Goal: Task Accomplishment & Management: Manage account settings

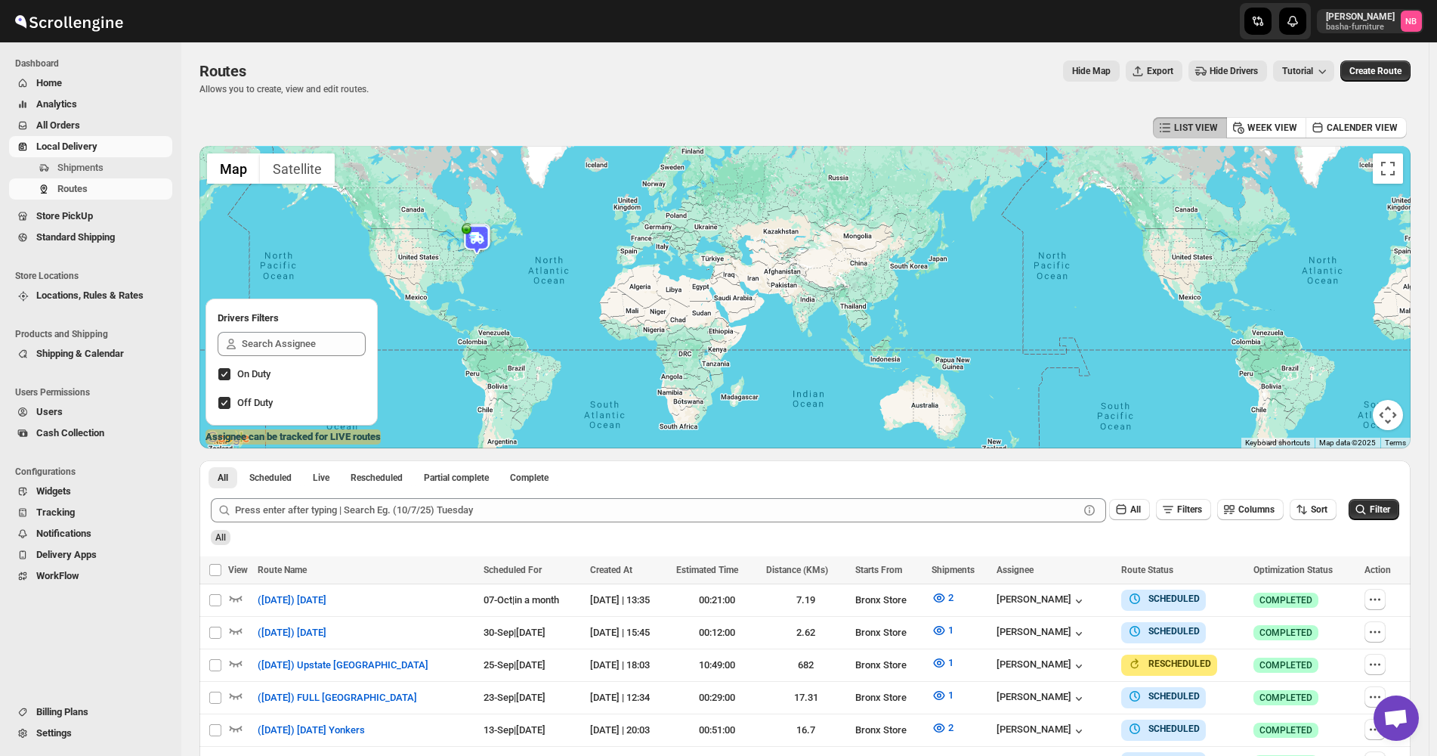
scroll to position [260, 0]
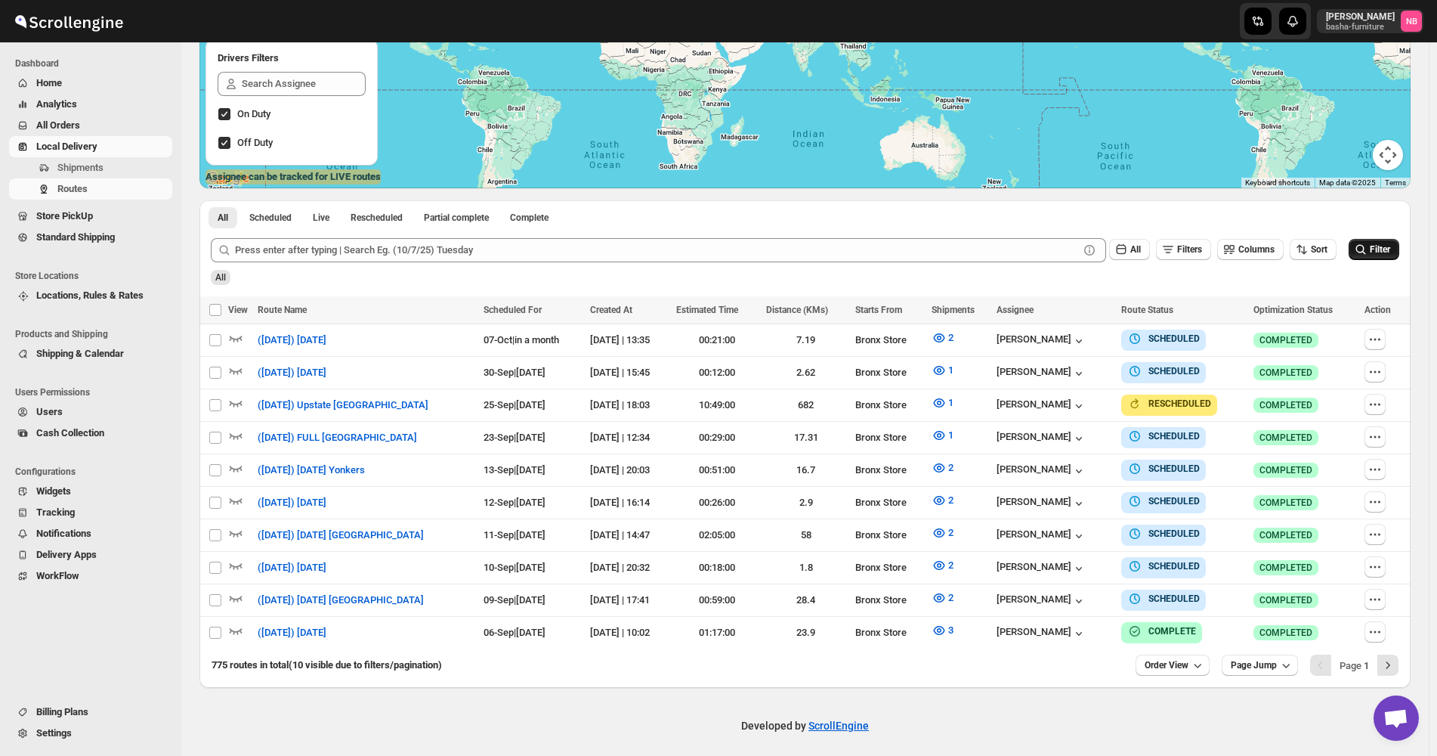
click at [1369, 243] on icon "submit" at bounding box center [1361, 249] width 15 height 15
click at [1381, 252] on span "Filter" at bounding box center [1380, 249] width 20 height 11
click at [948, 591] on button "2" at bounding box center [943, 598] width 40 height 24
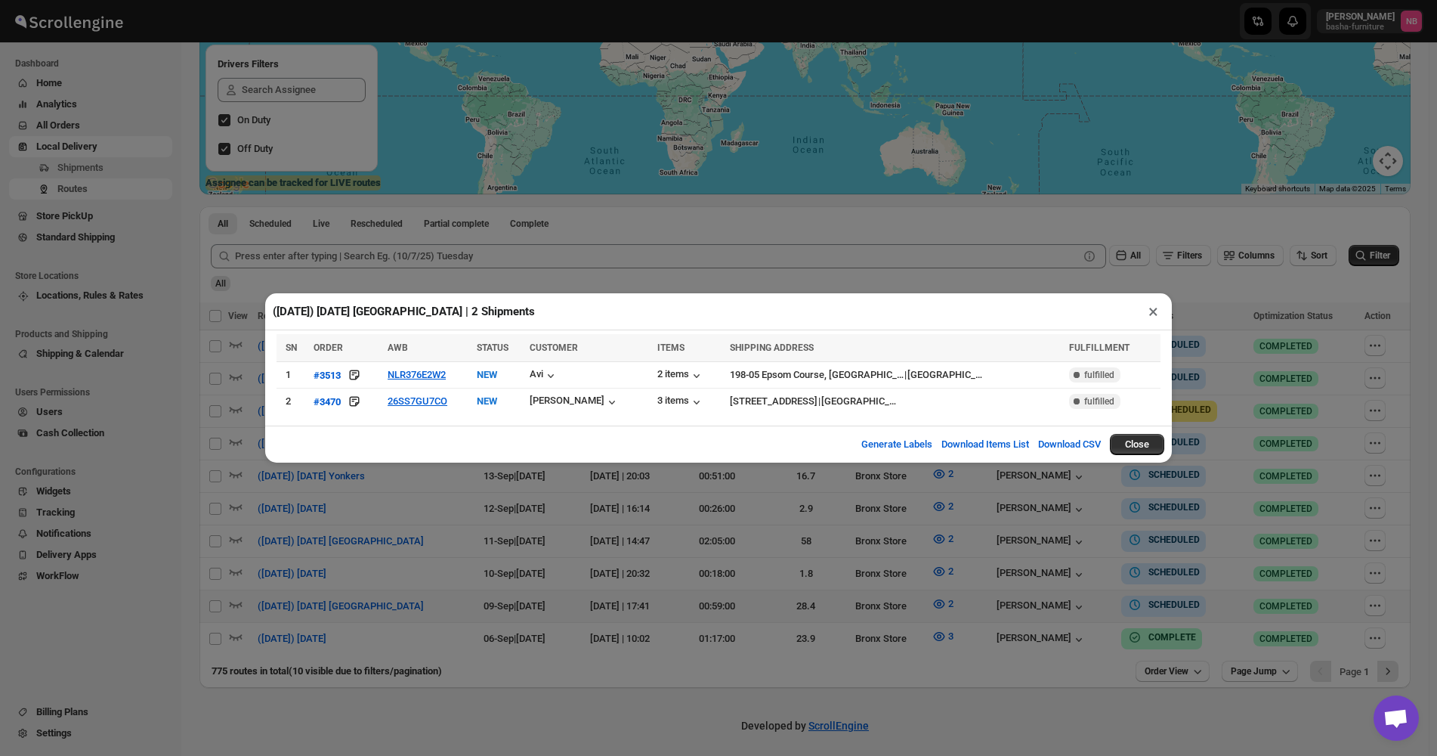
click at [880, 579] on div "([DATE]) [DATE] [GEOGRAPHIC_DATA] | 2 Shipments × SN ORDER AWB STATUS CUSTOMER …" at bounding box center [718, 378] width 1437 height 756
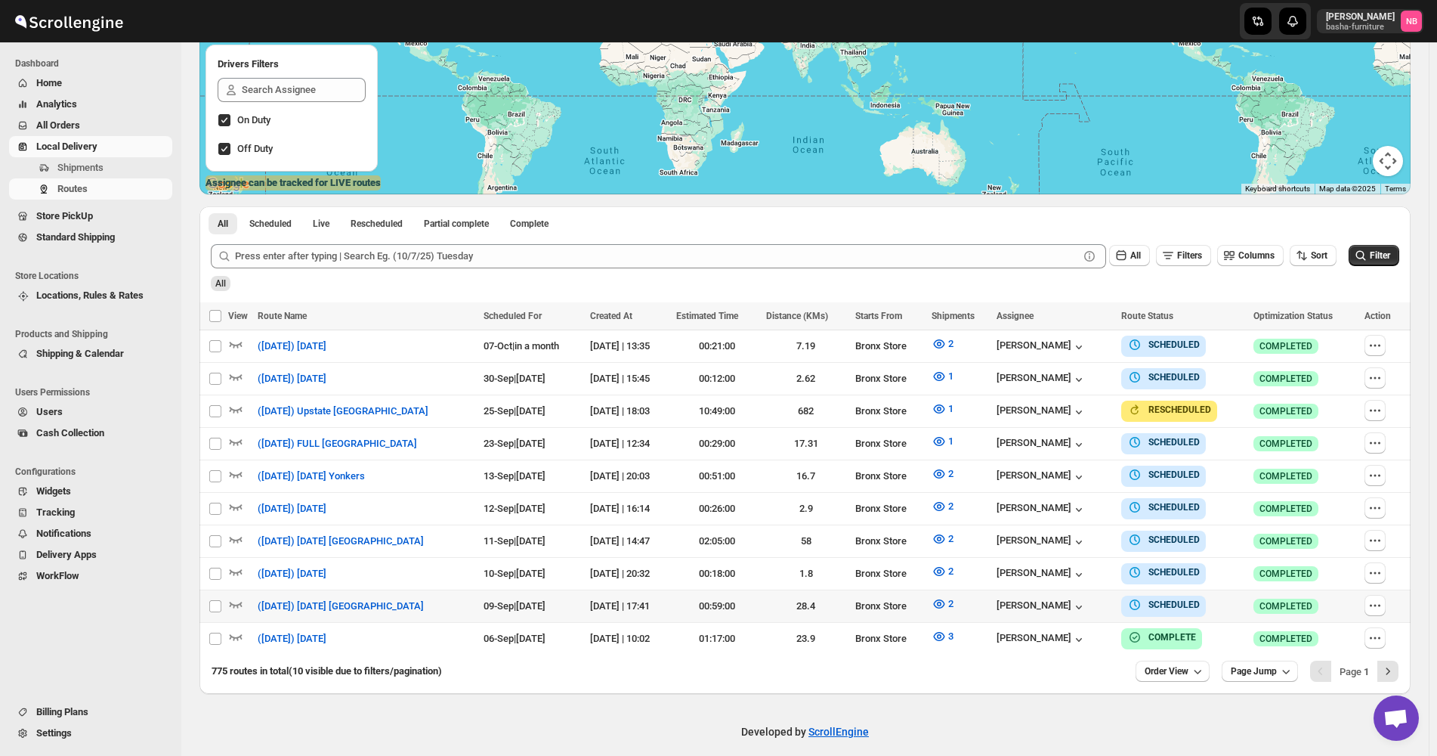
scroll to position [260, 0]
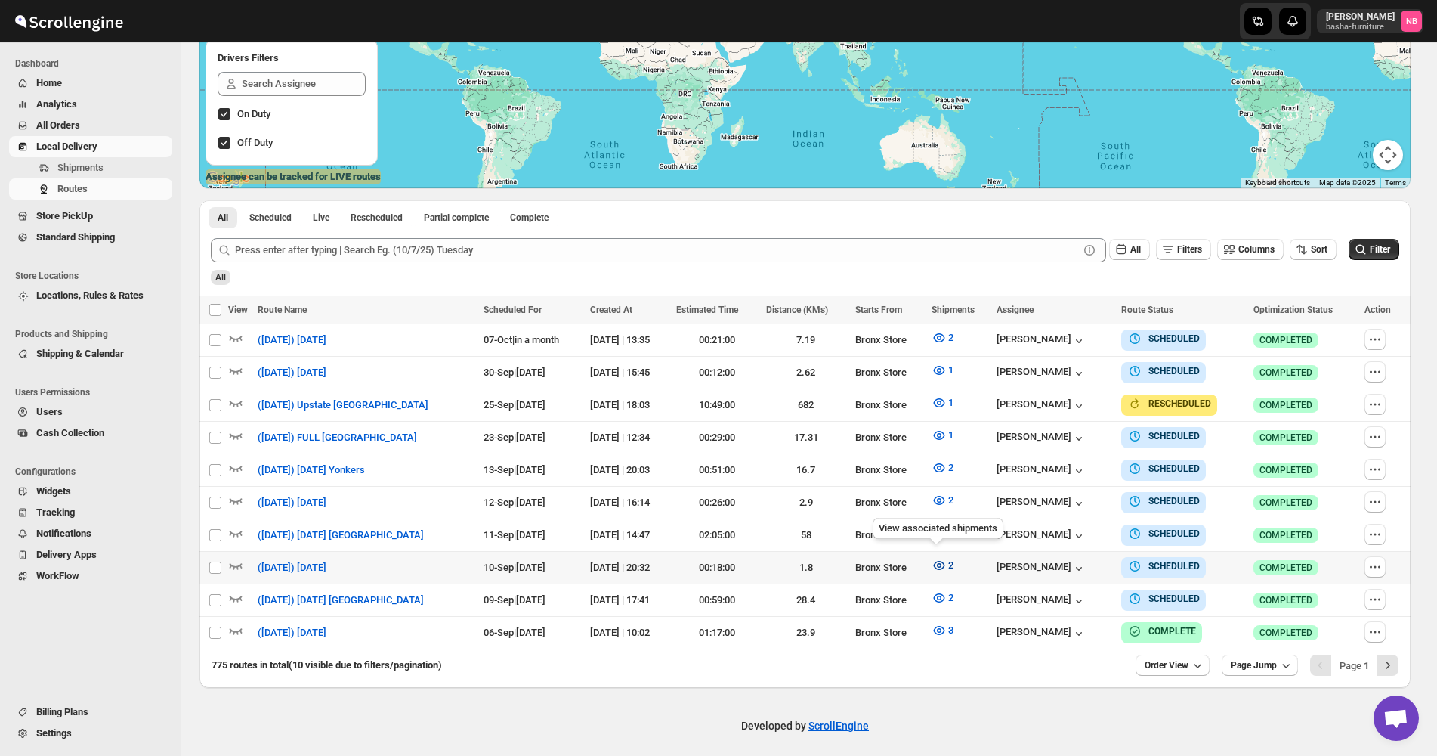
click at [936, 561] on icon "button" at bounding box center [939, 565] width 15 height 15
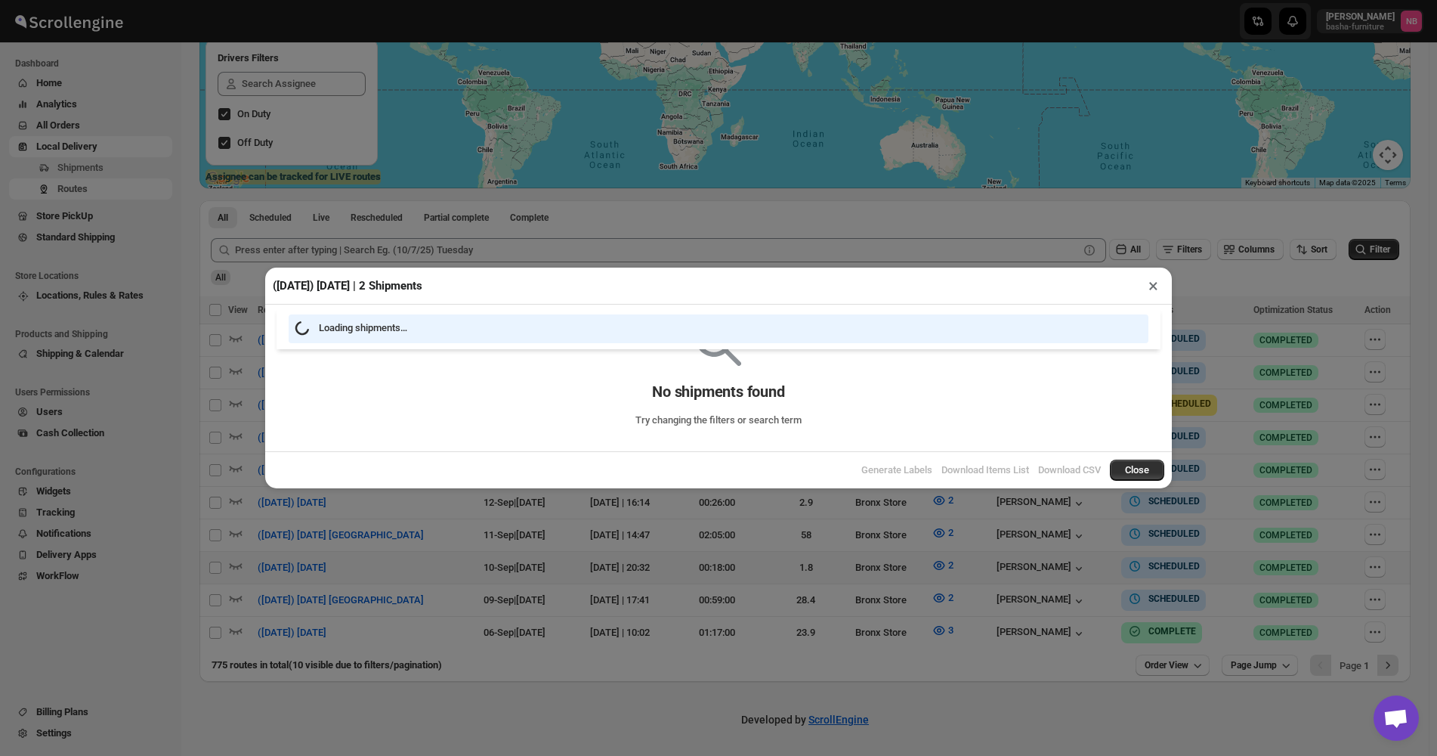
scroll to position [254, 0]
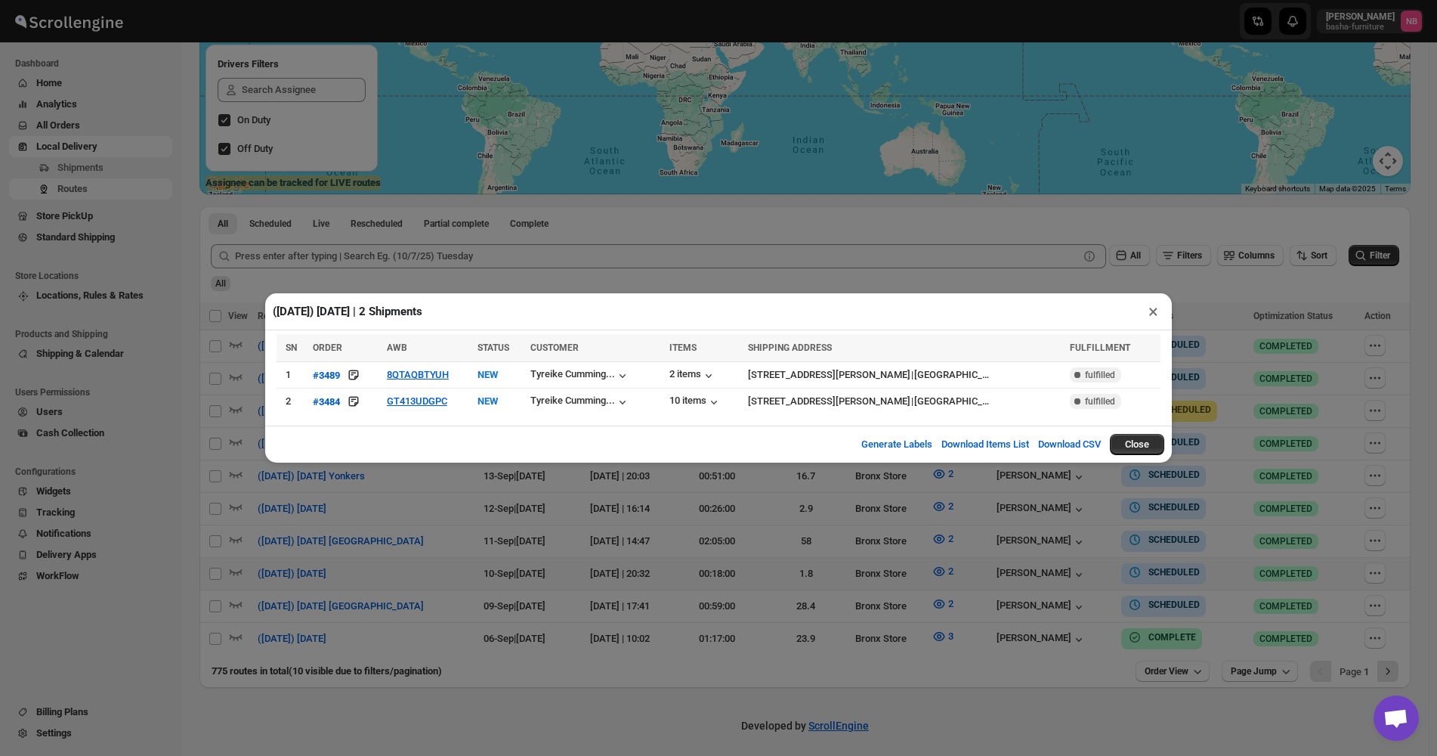
click at [608, 548] on div "([DATE]) [DATE] | 2 Shipments × SN ORDER AWB STATUS CUSTOMER ITEMS SHIPPING ADD…" at bounding box center [718, 378] width 1437 height 756
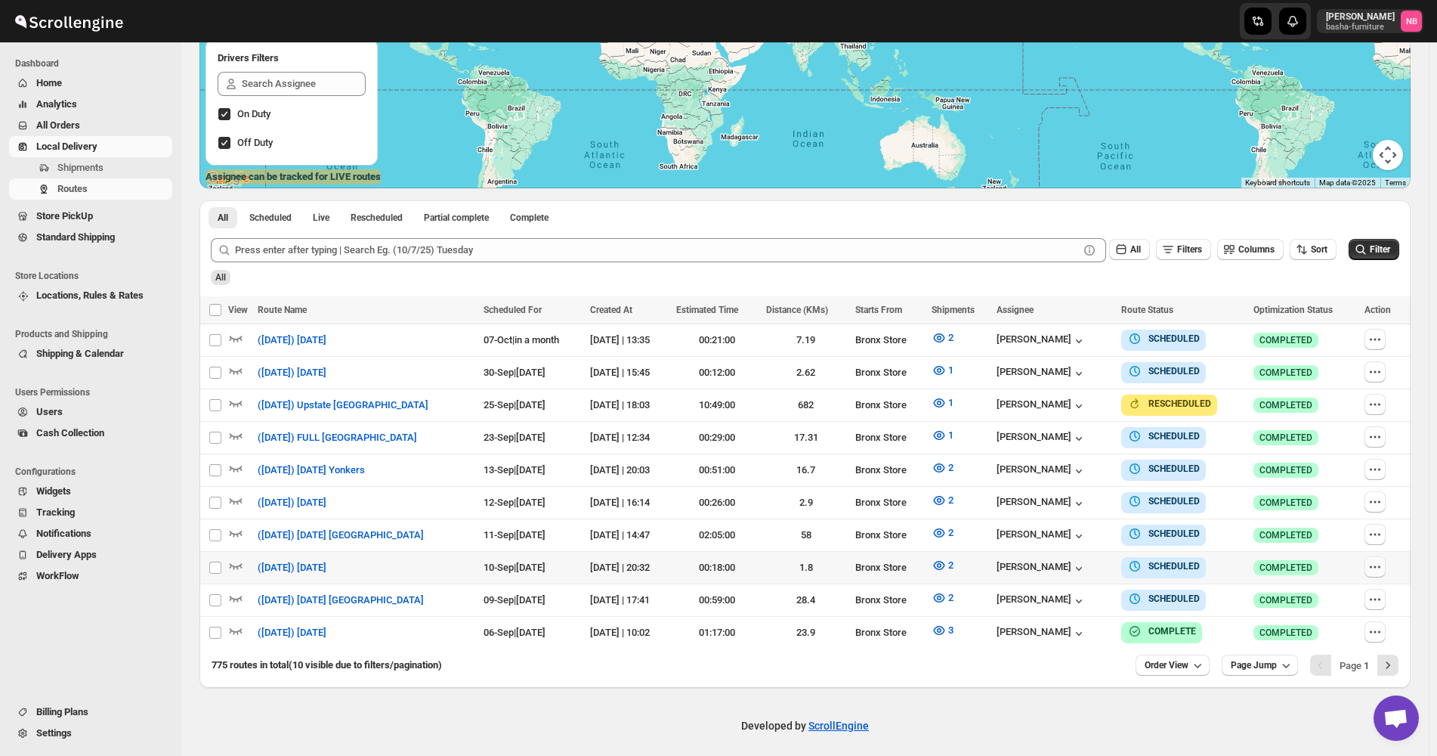
click at [1381, 559] on icon "button" at bounding box center [1375, 566] width 15 height 15
checkbox input "true"
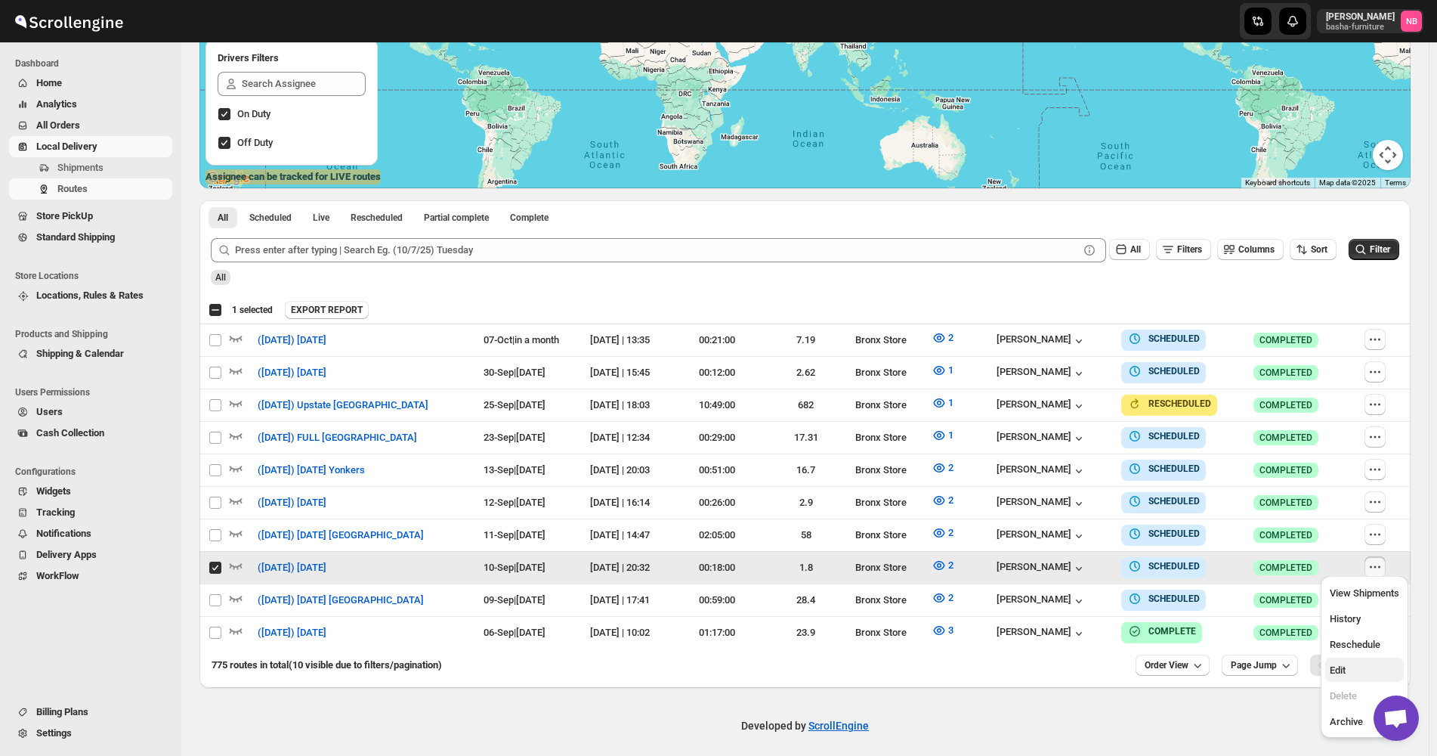
click at [1344, 661] on button "Edit" at bounding box center [1365, 670] width 79 height 24
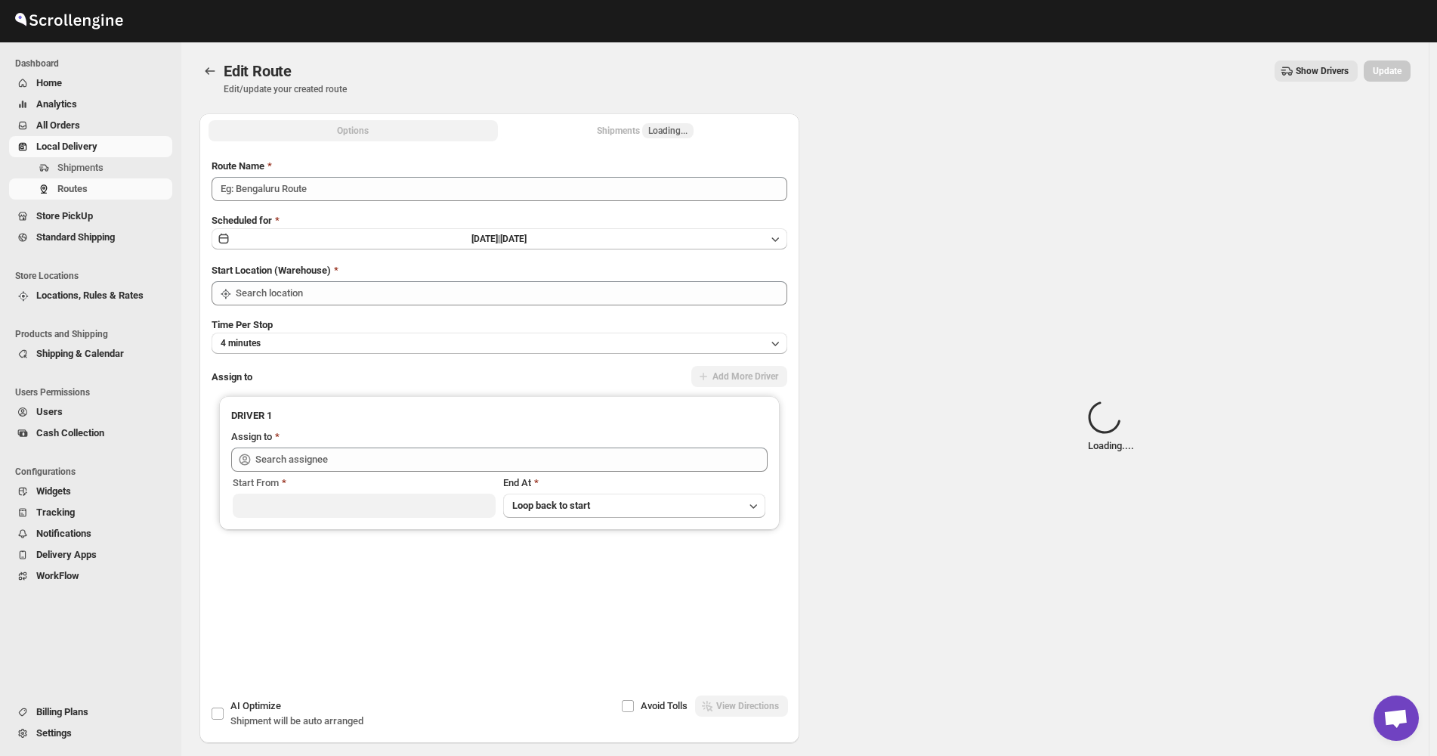
type input "([DATE]) [DATE]"
type input "Bronx Store"
type input "[PERSON_NAME] ([EMAIL_ADDRESS][DOMAIN_NAME])"
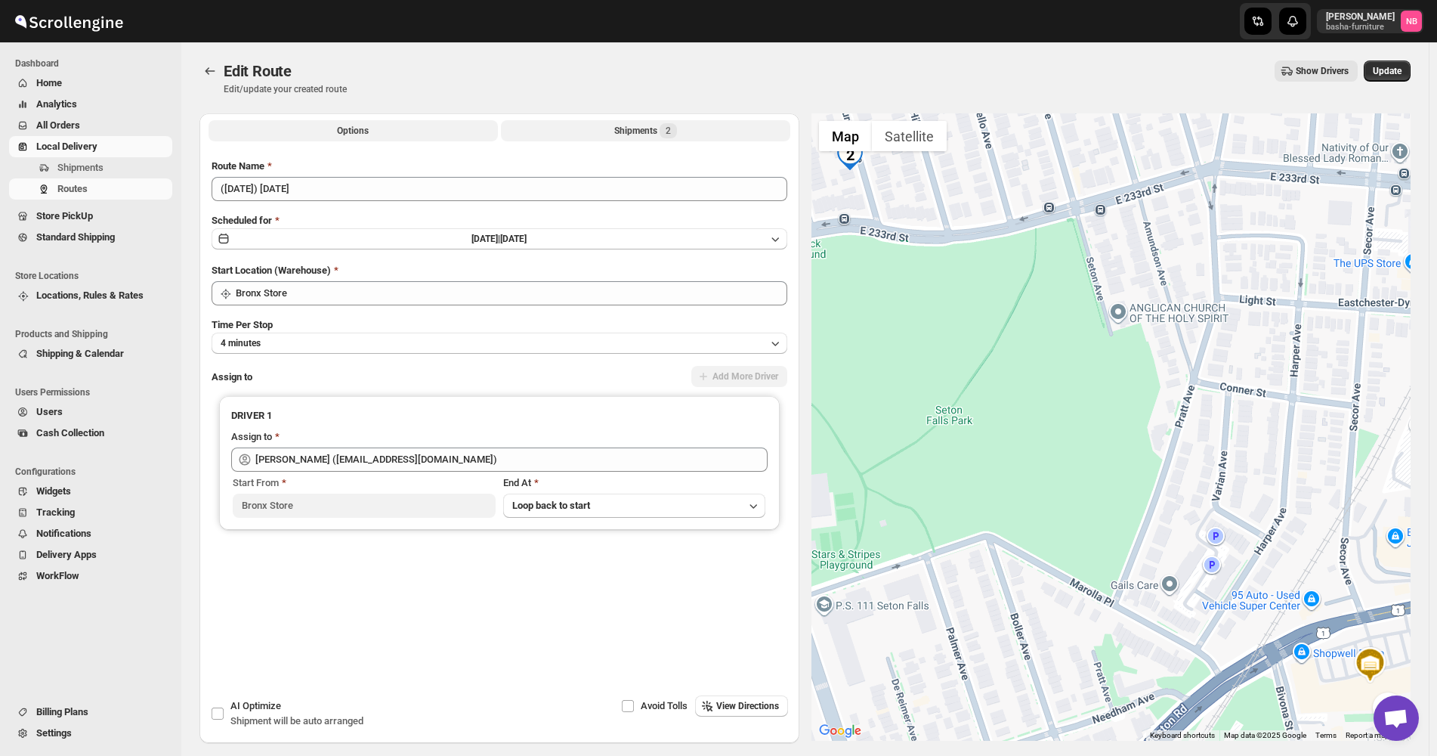
click at [602, 134] on button "Shipments 2" at bounding box center [645, 130] width 289 height 21
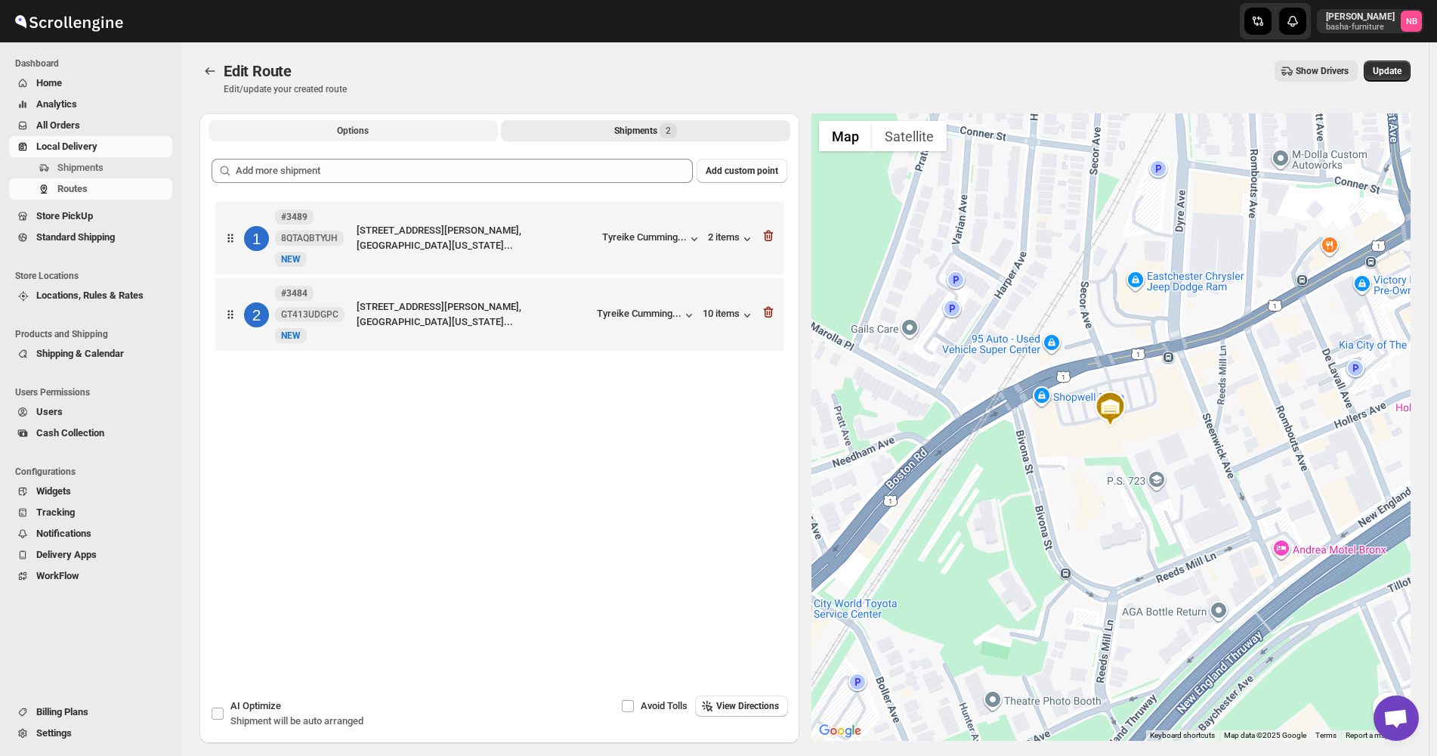
click at [371, 132] on button "Options" at bounding box center [353, 130] width 289 height 21
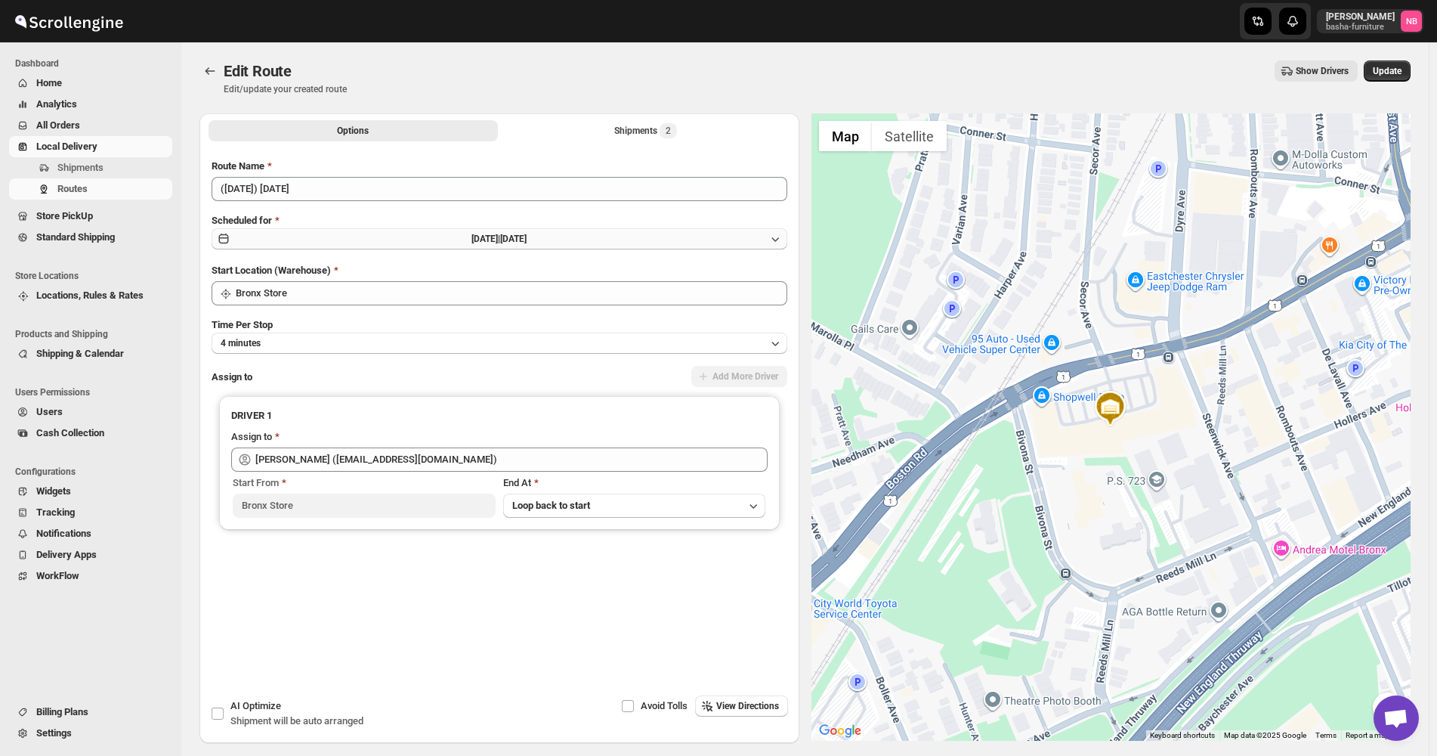
click at [481, 234] on span "[DATE] |" at bounding box center [486, 239] width 29 height 11
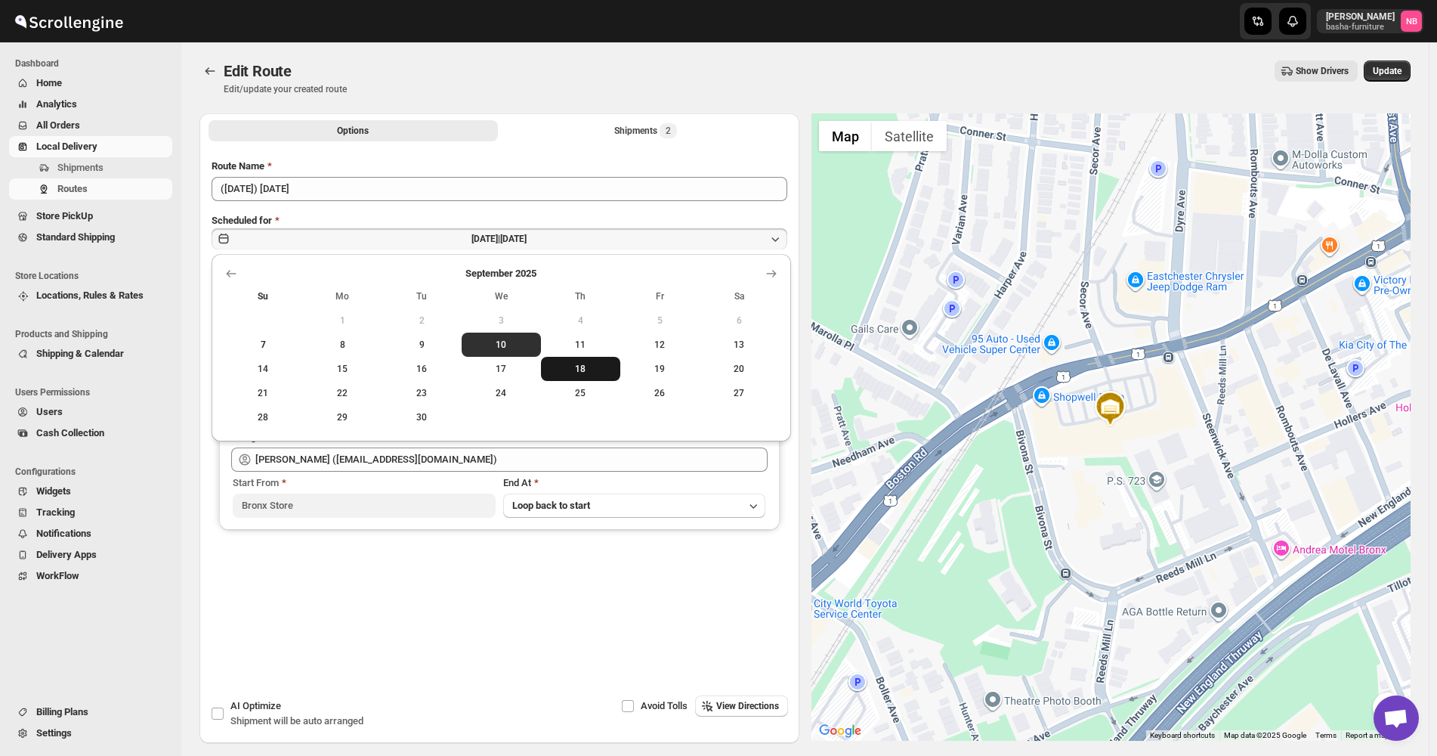
click at [575, 365] on span "18" at bounding box center [580, 369] width 67 height 12
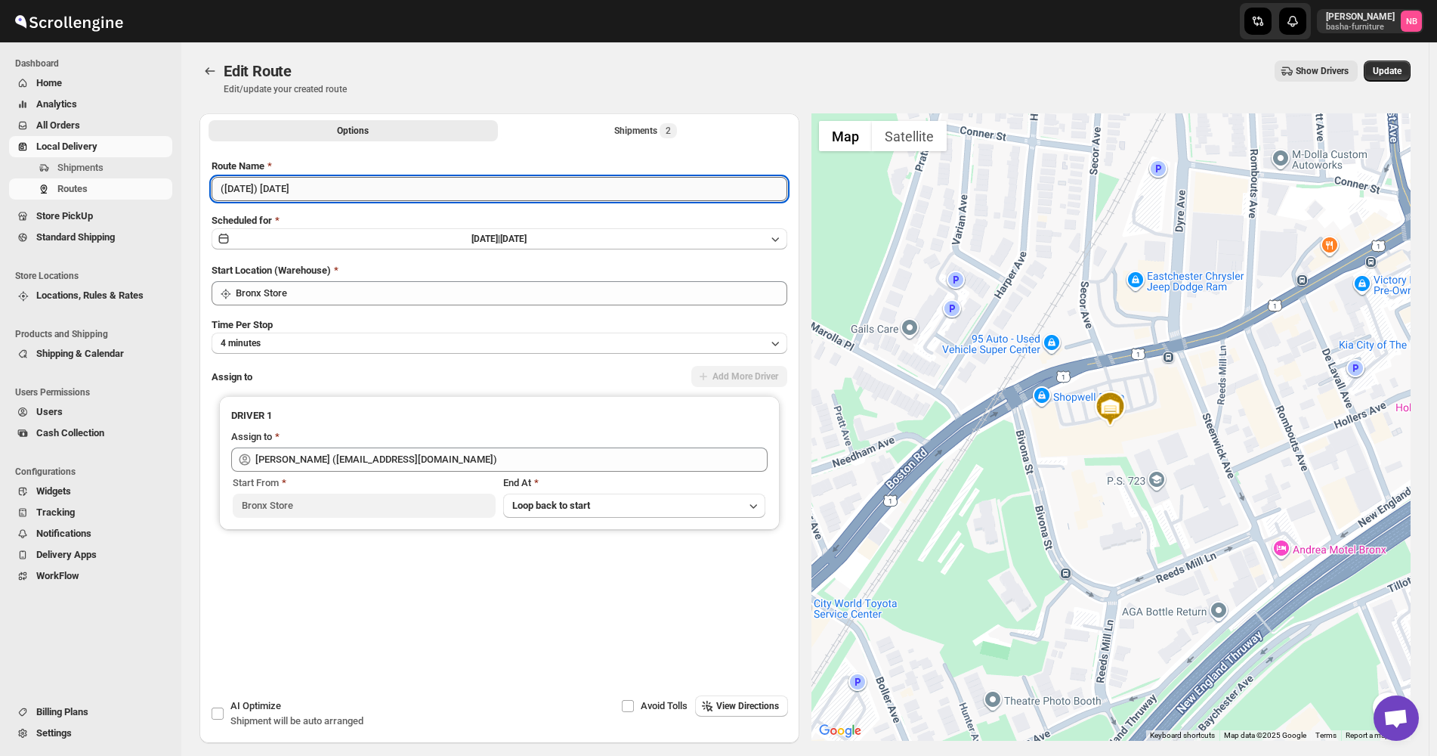
click at [241, 186] on input "([DATE]) [DATE]" at bounding box center [500, 189] width 576 height 24
click at [286, 190] on input "([DATE]) [DATE]" at bounding box center [500, 189] width 576 height 24
type input "([DATE]) [DATE]"
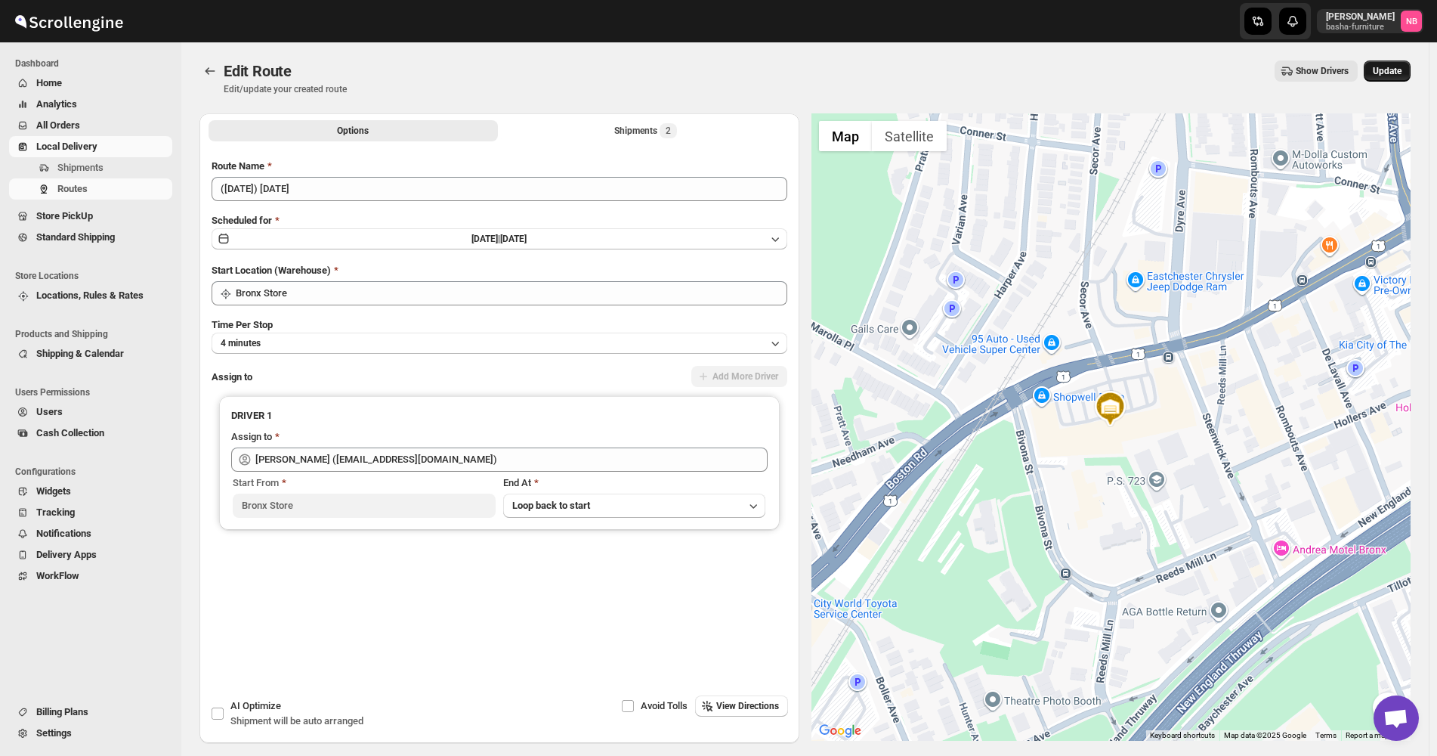
click at [1397, 80] on button "Update" at bounding box center [1387, 70] width 47 height 21
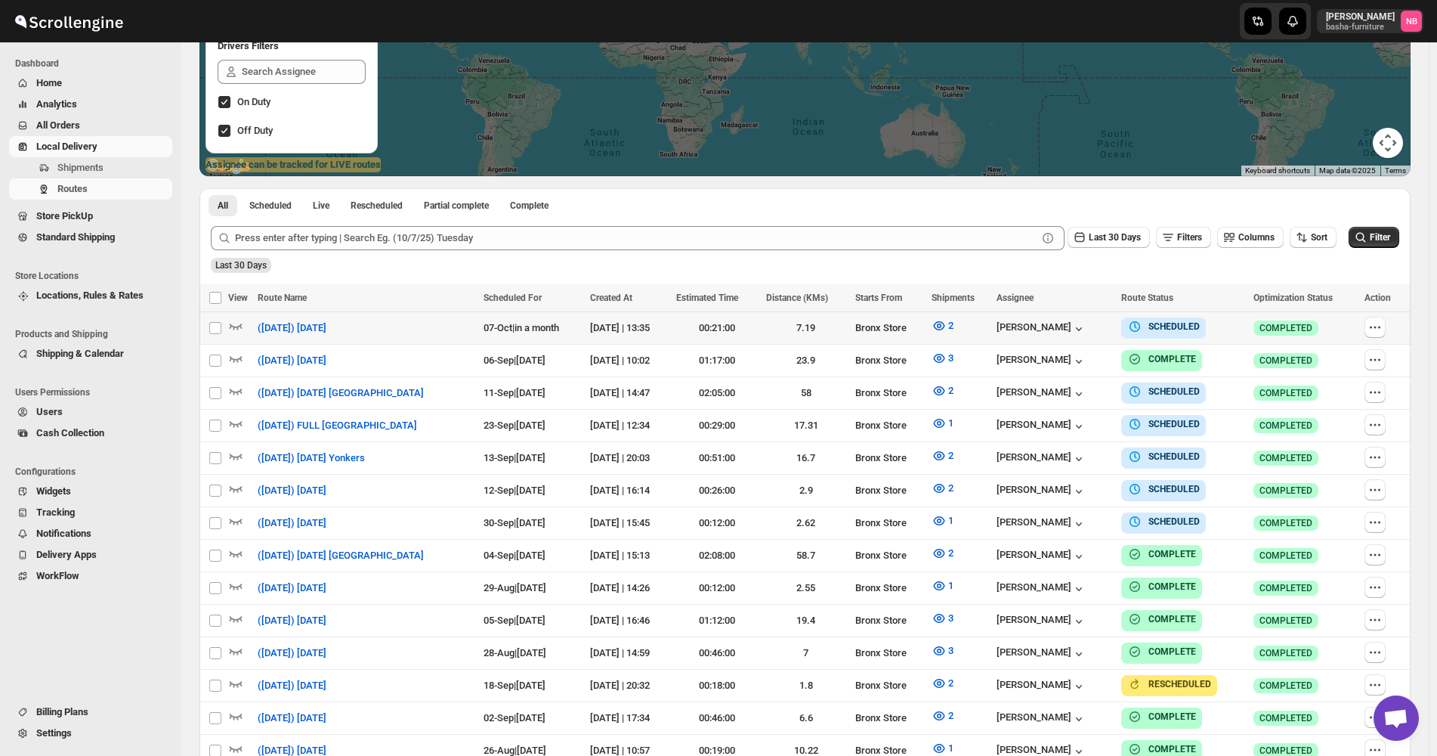
scroll to position [302, 0]
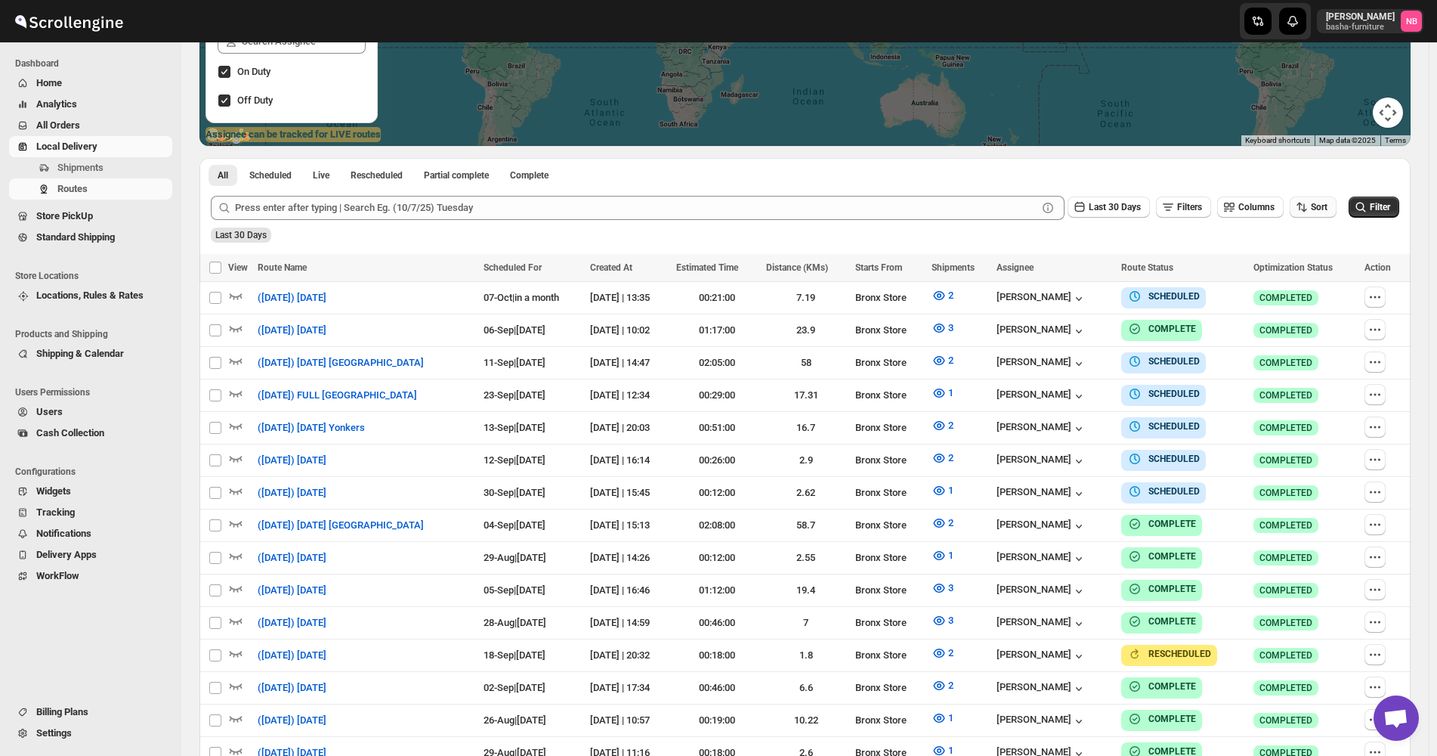
click at [1327, 206] on span "Sort" at bounding box center [1319, 207] width 17 height 11
click at [1329, 277] on button "Due Date" at bounding box center [1316, 289] width 91 height 24
click at [1118, 204] on span "Last 30 Days" at bounding box center [1115, 207] width 52 height 11
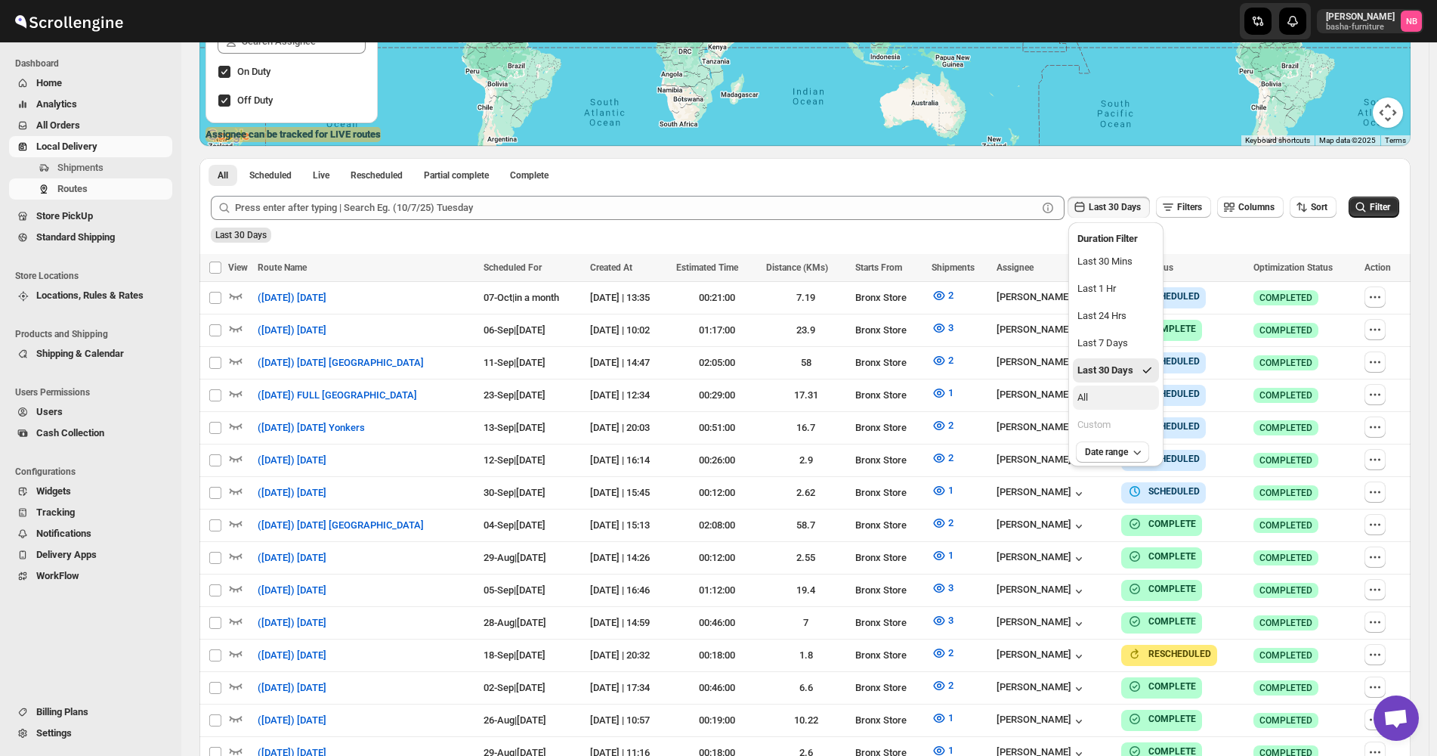
click at [1115, 396] on button "All" at bounding box center [1116, 397] width 86 height 24
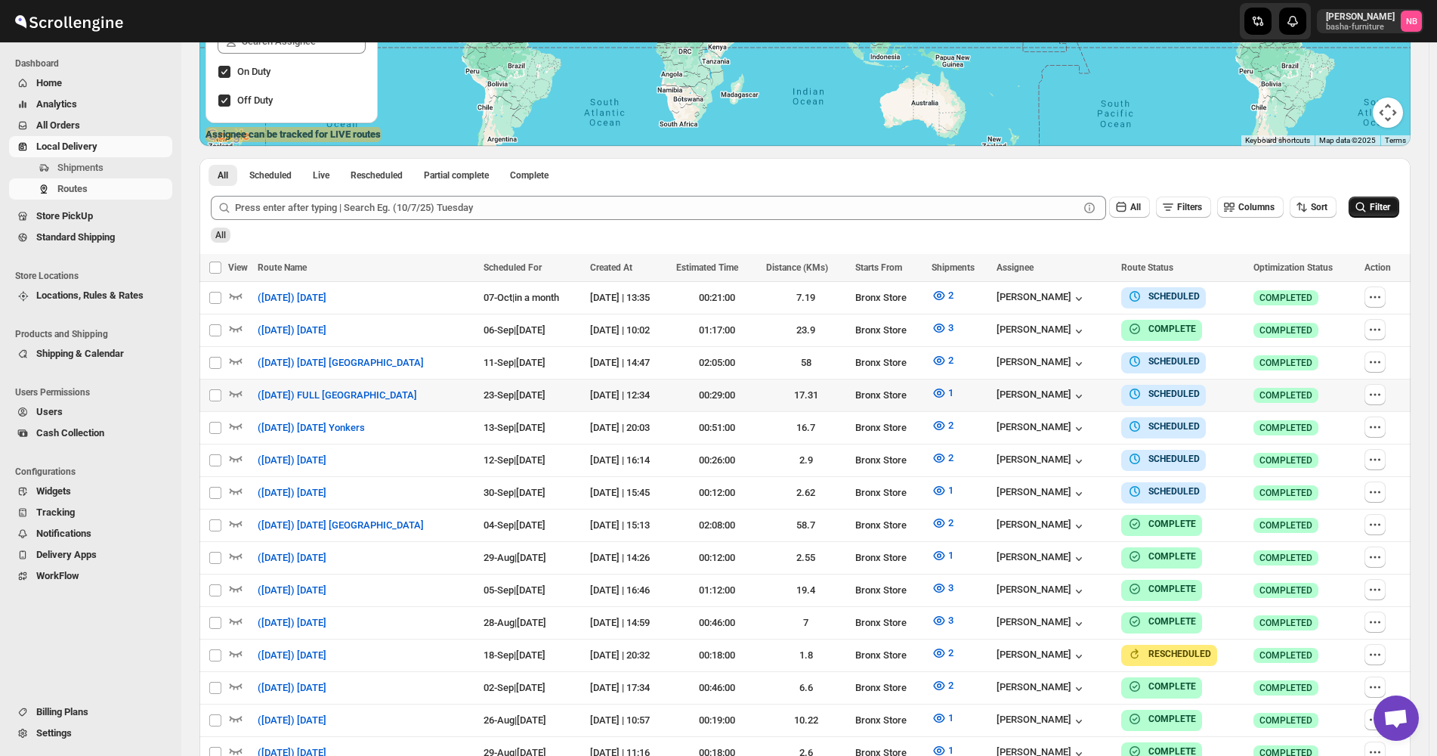
click at [1400, 200] on button "Filter" at bounding box center [1374, 206] width 51 height 21
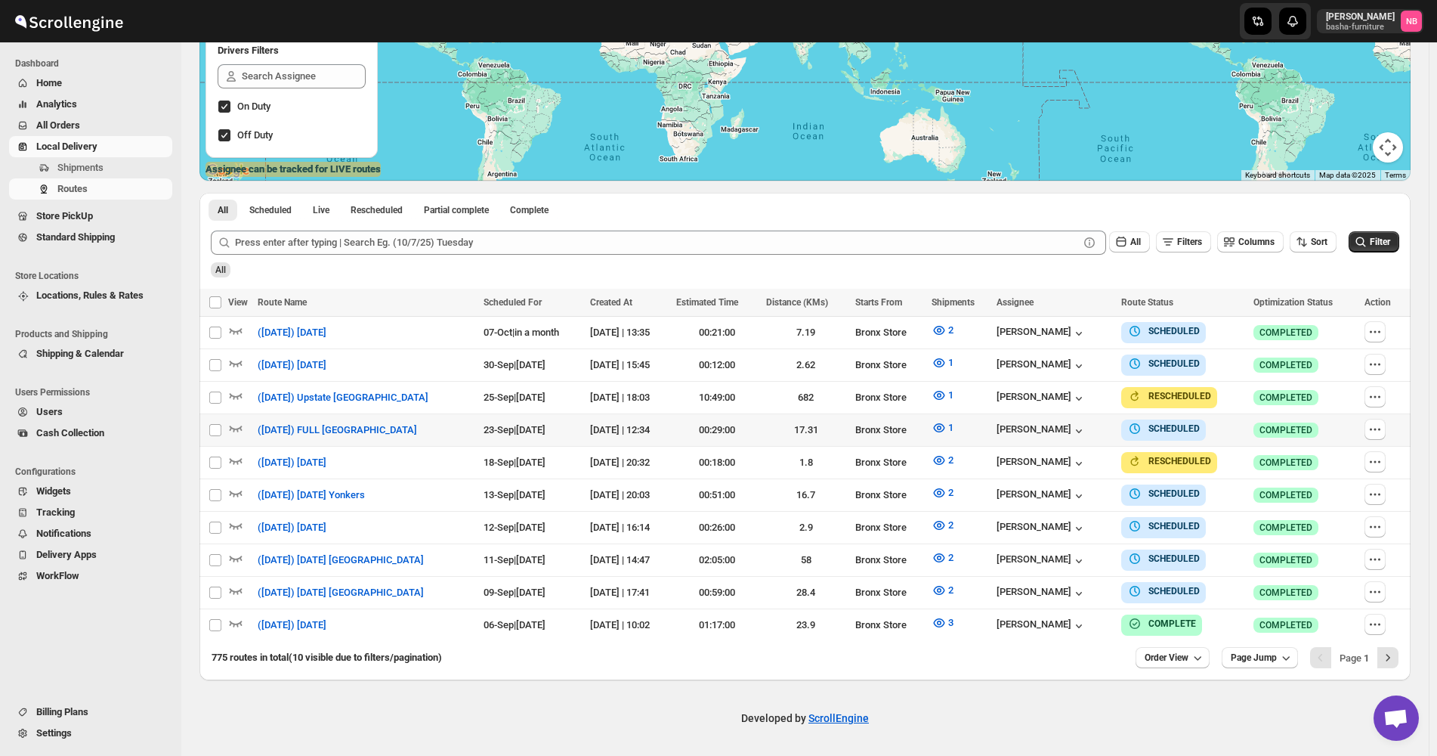
scroll to position [260, 0]
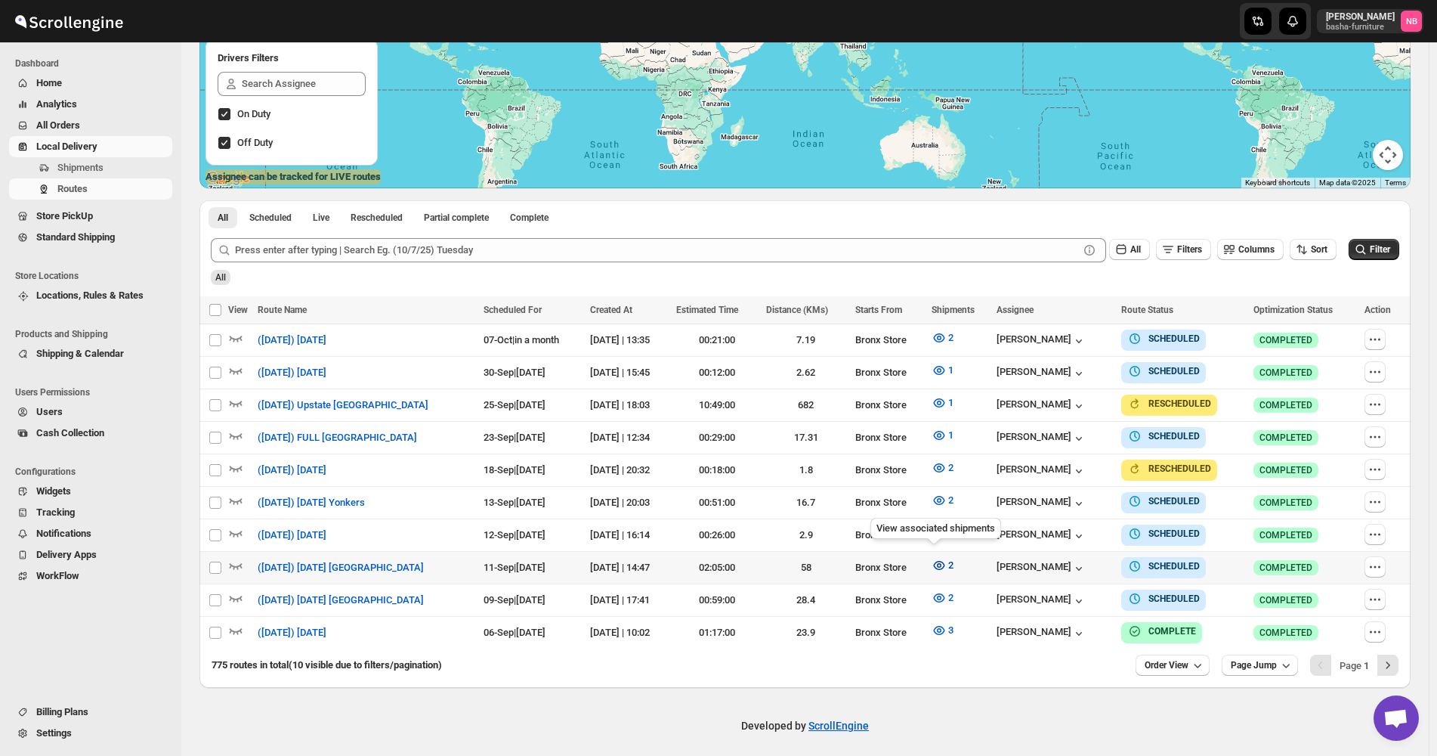
click at [936, 561] on icon "button" at bounding box center [938, 565] width 11 height 9
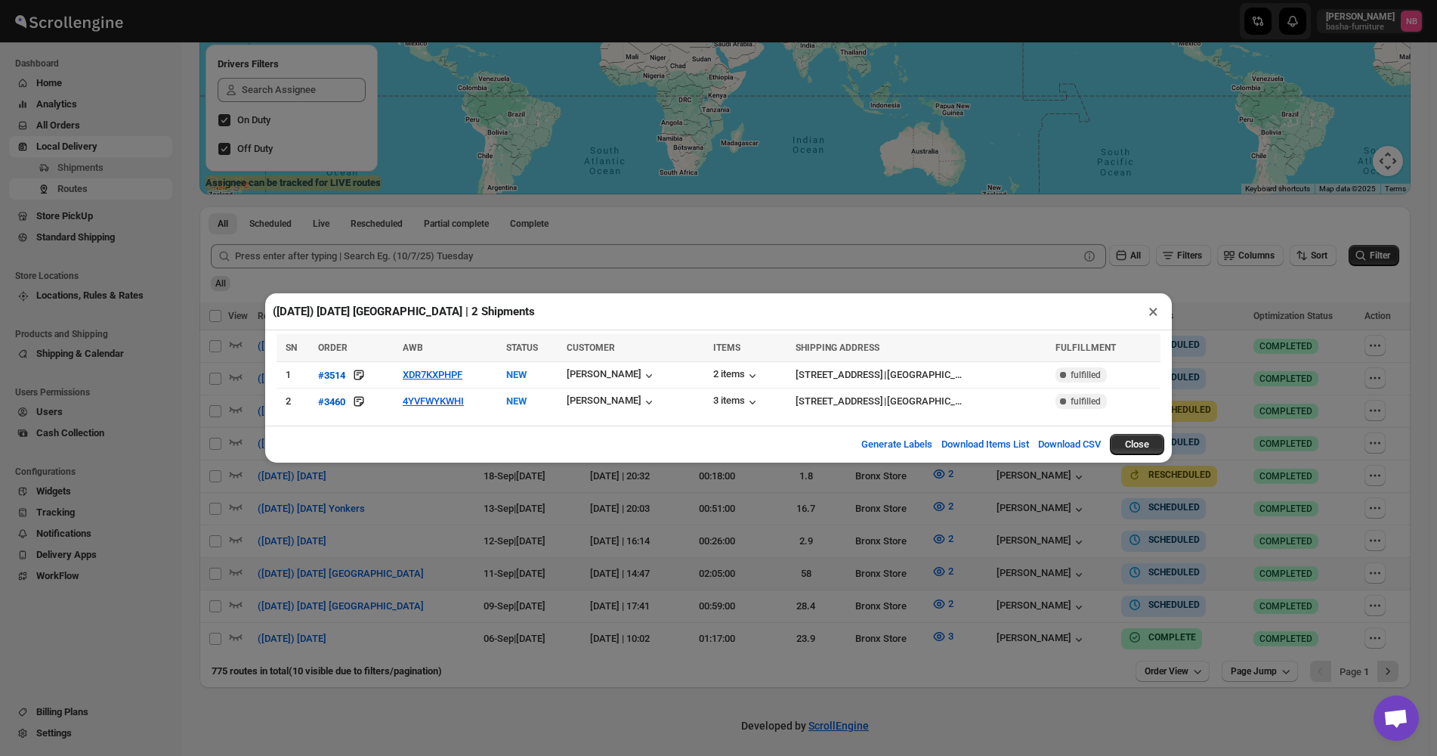
click at [806, 567] on div "([DATE]) [DATE] [GEOGRAPHIC_DATA] | 2 Shipments × SN ORDER AWB STATUS CUSTOMER …" at bounding box center [718, 378] width 1437 height 756
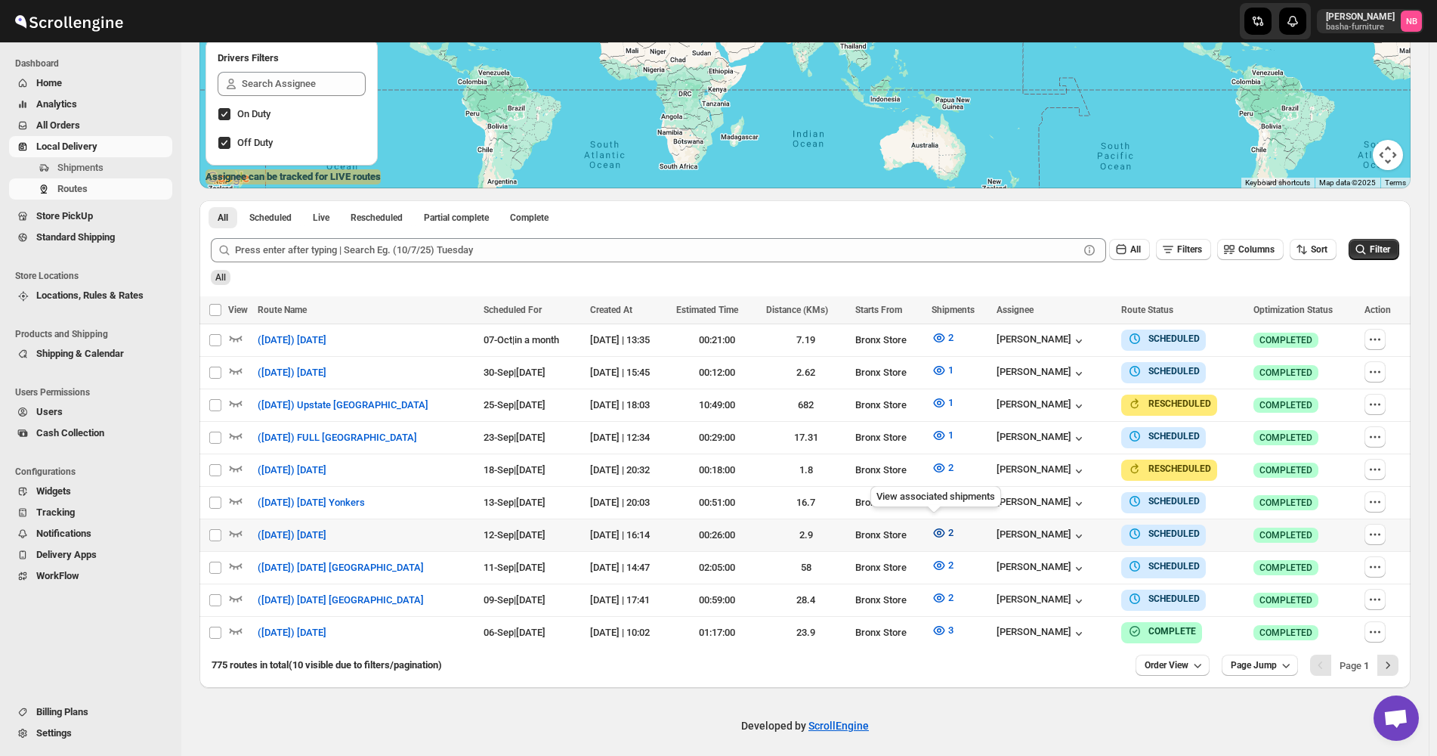
click at [932, 526] on icon "button" at bounding box center [939, 532] width 15 height 15
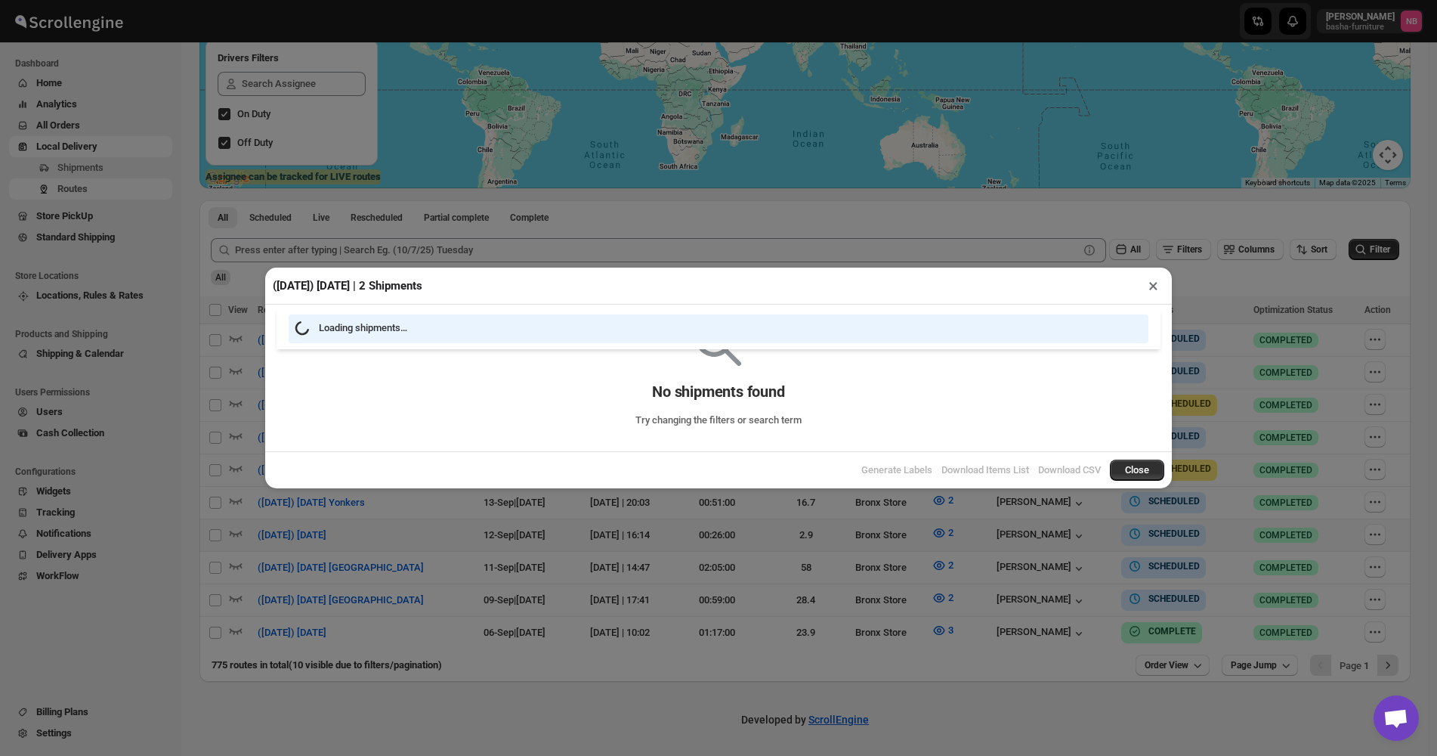
scroll to position [254, 0]
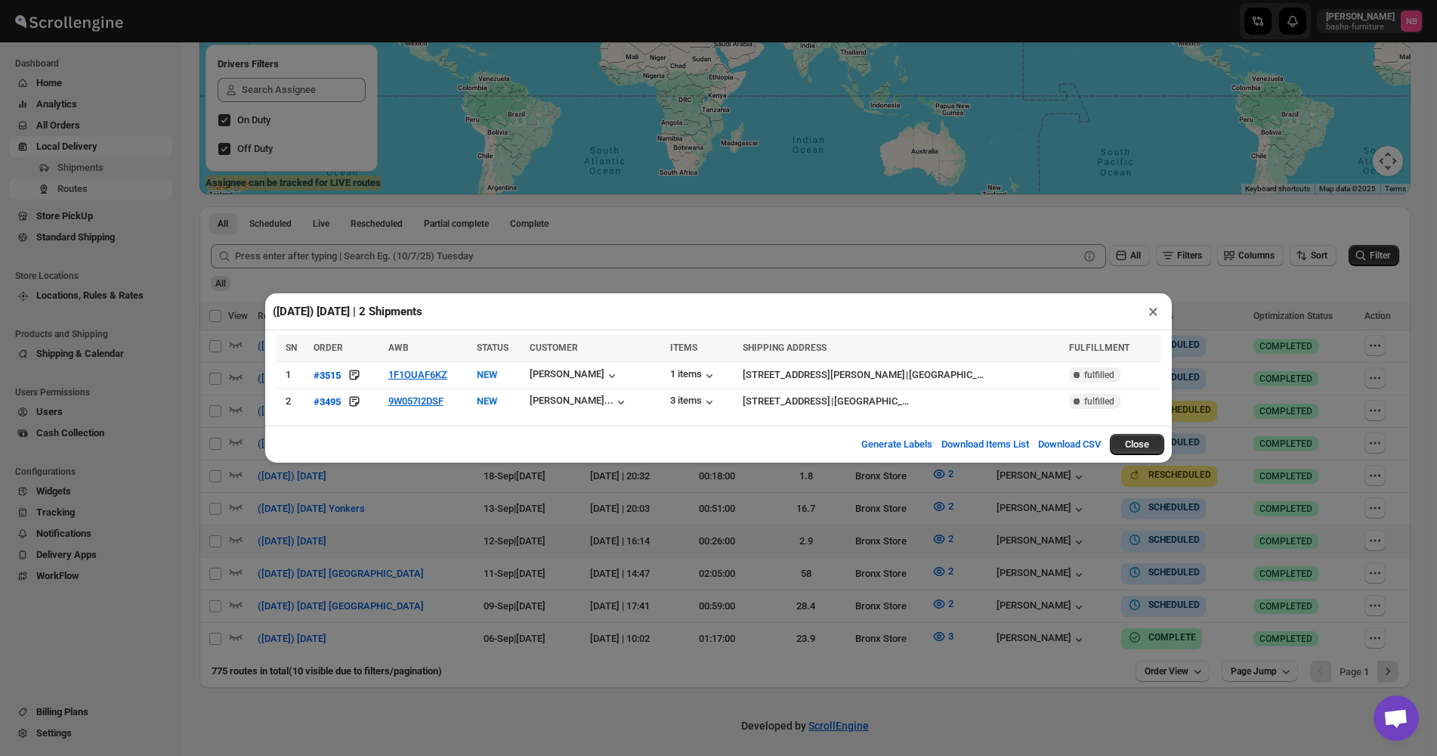
click at [474, 558] on div "([DATE]) [DATE] | 2 Shipments × SN ORDER AWB STATUS CUSTOMER ITEMS SHIPPING ADD…" at bounding box center [718, 378] width 1437 height 756
